Goal: Obtain resource: Obtain resource

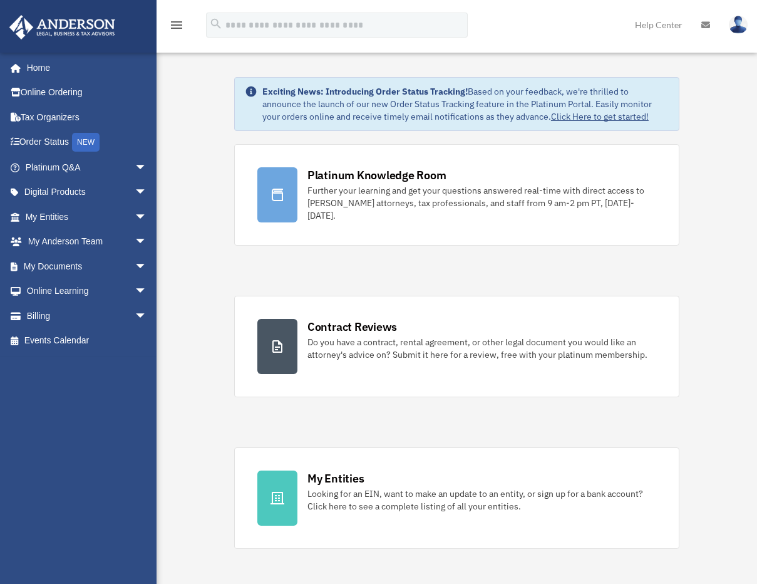
click at [135, 197] on span "arrow_drop_down" at bounding box center [147, 193] width 25 height 26
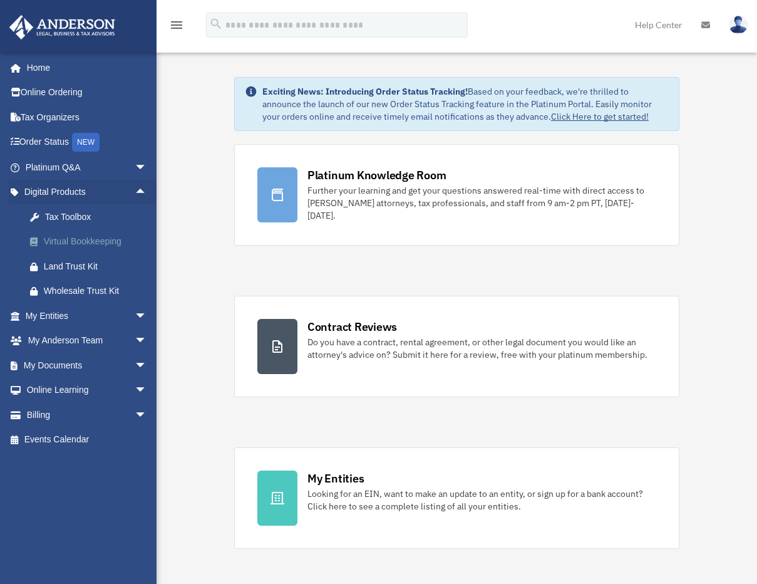
click at [103, 244] on div "Virtual Bookkeeping" at bounding box center [97, 242] width 106 height 16
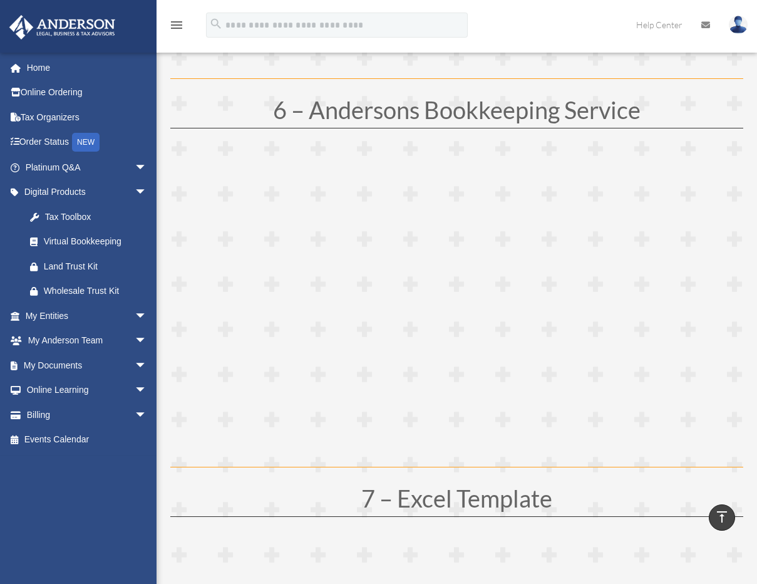
scroll to position [2029, 0]
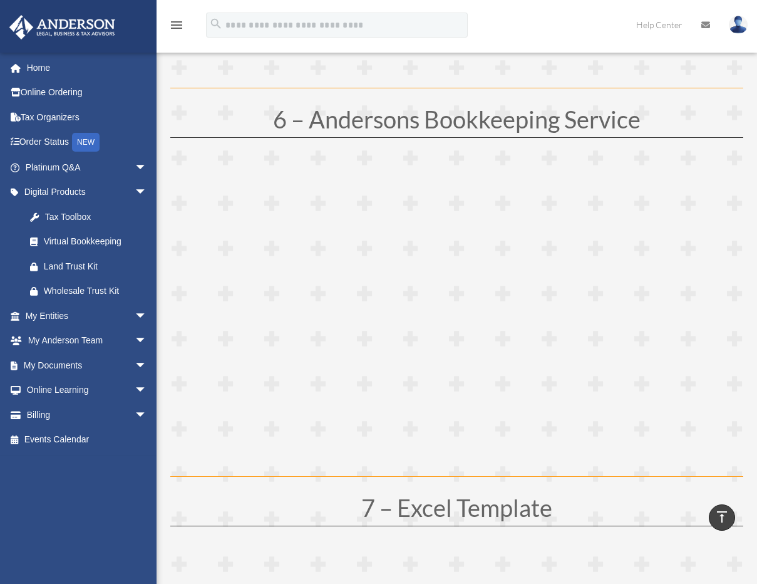
click at [275, 503] on h1 "7 – Excel Template" at bounding box center [456, 510] width 573 height 30
click at [135, 419] on span "arrow_drop_down" at bounding box center [147, 415] width 25 height 26
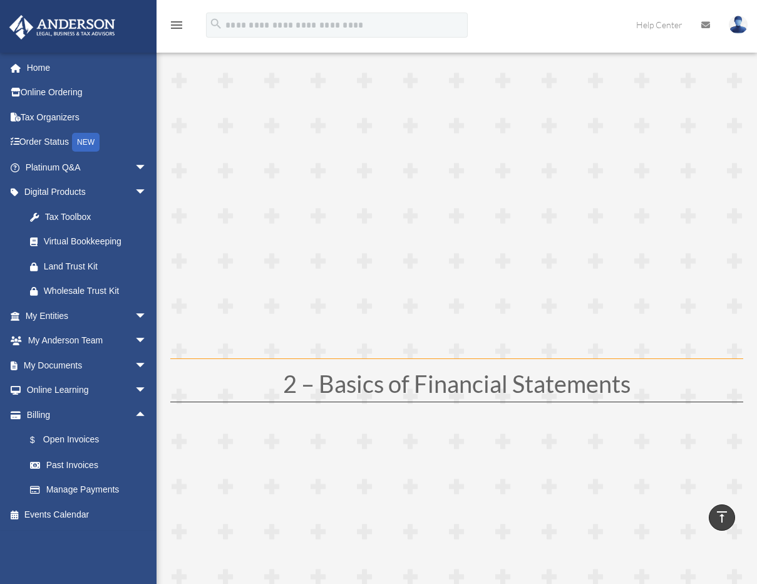
scroll to position [0, 0]
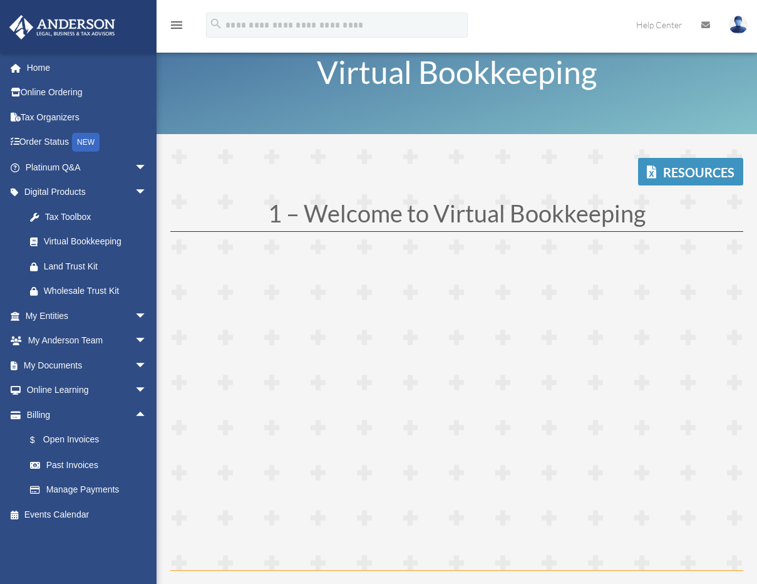
click at [696, 173] on link "Resources" at bounding box center [690, 172] width 105 height 28
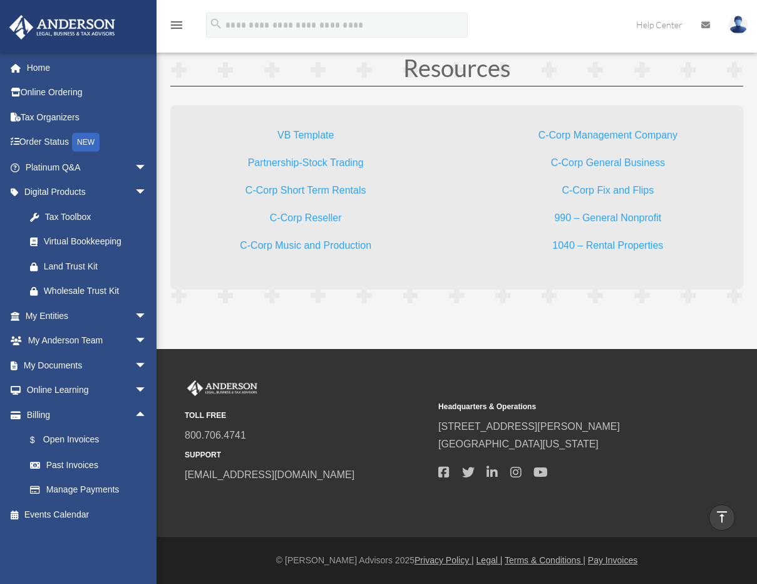
click at [305, 135] on link "VB Template" at bounding box center [305, 138] width 56 height 17
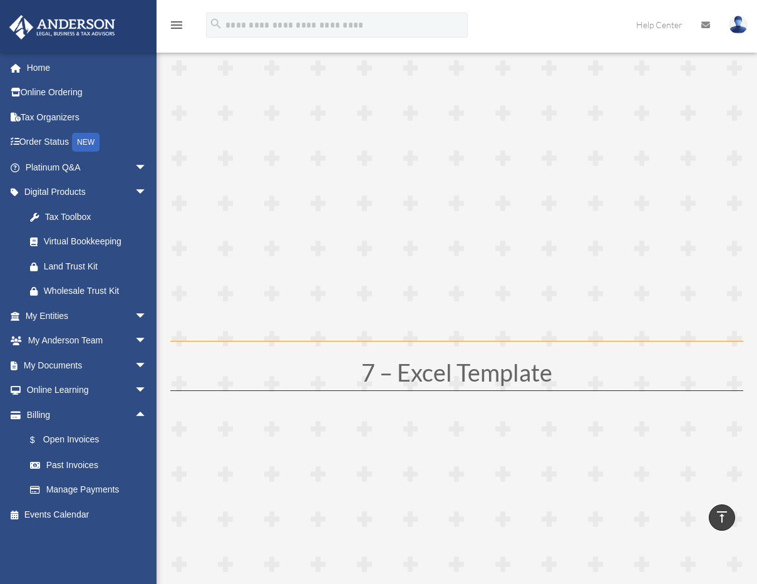
scroll to position [2043, 0]
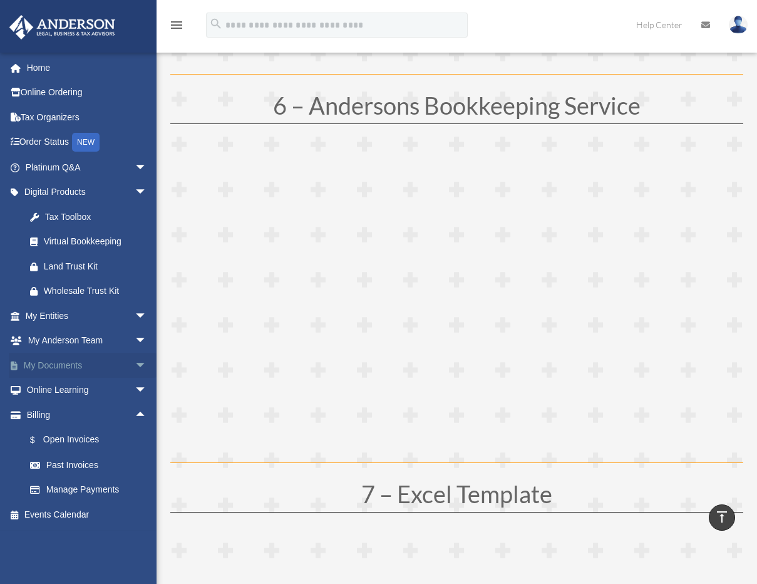
click at [135, 361] on span "arrow_drop_down" at bounding box center [147, 366] width 25 height 26
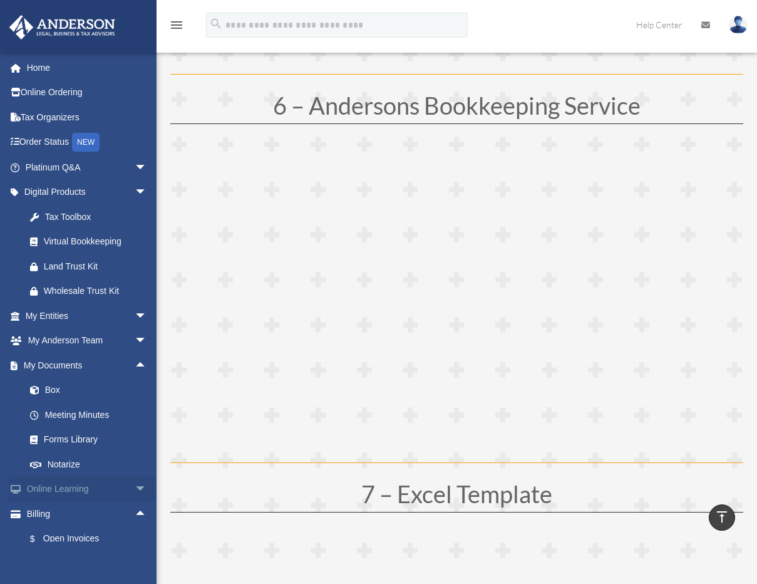
click at [135, 490] on span "arrow_drop_down" at bounding box center [147, 490] width 25 height 26
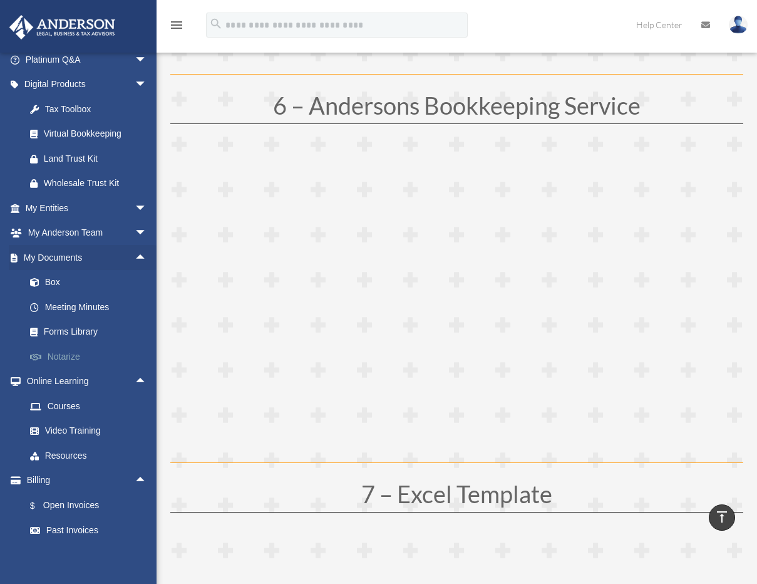
scroll to position [75, 0]
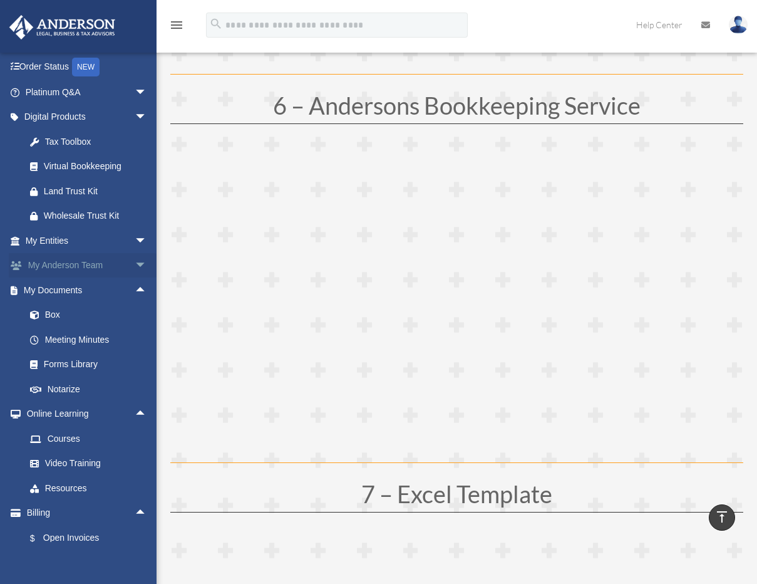
click at [135, 268] on span "arrow_drop_down" at bounding box center [147, 266] width 25 height 26
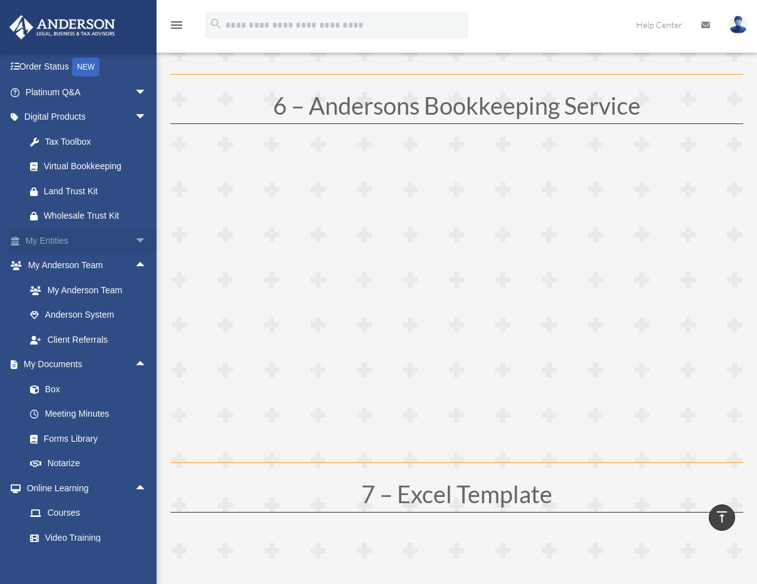
click at [135, 244] on span "arrow_drop_down" at bounding box center [147, 241] width 25 height 26
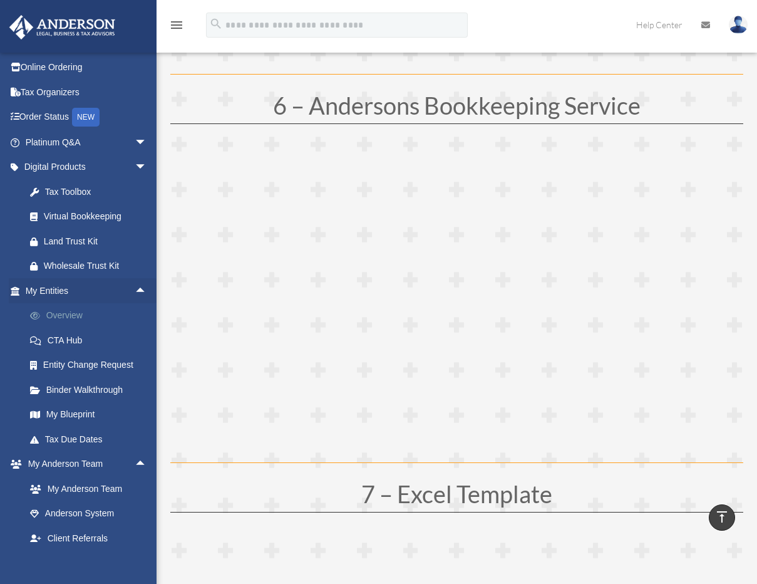
scroll to position [0, 0]
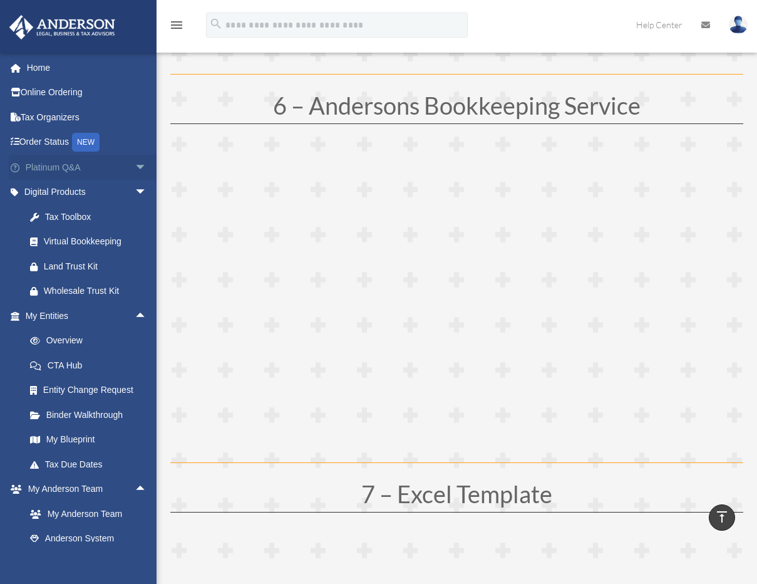
click at [135, 166] on span "arrow_drop_down" at bounding box center [147, 168] width 25 height 26
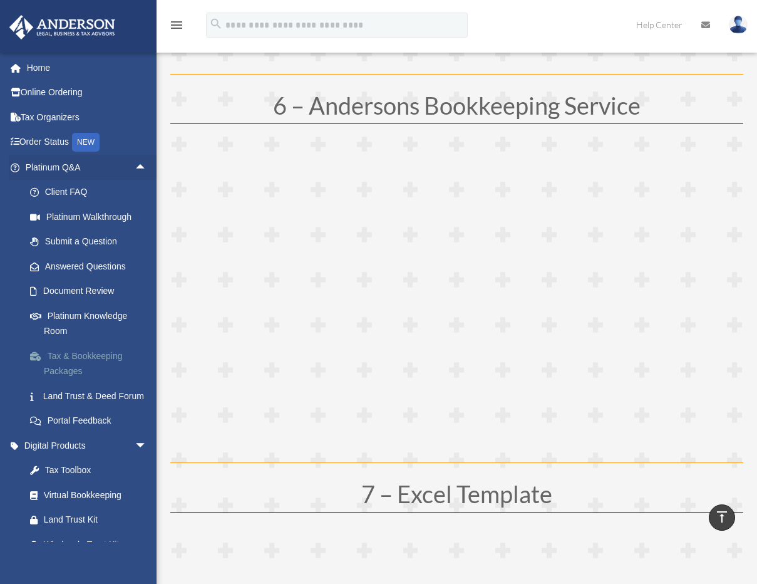
click at [65, 354] on link "Tax & Bookkeeping Packages" at bounding box center [92, 363] width 148 height 40
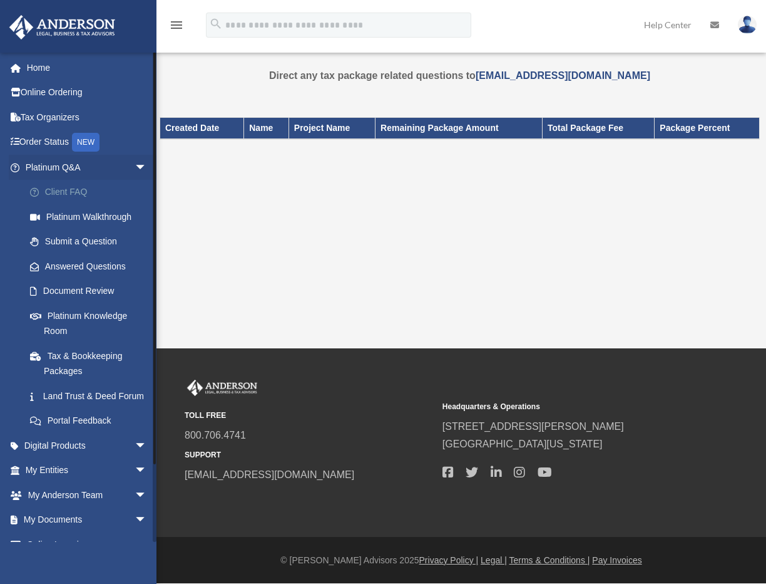
click at [76, 193] on link "Client FAQ" at bounding box center [92, 192] width 148 height 25
